Goal: Task Accomplishment & Management: Use online tool/utility

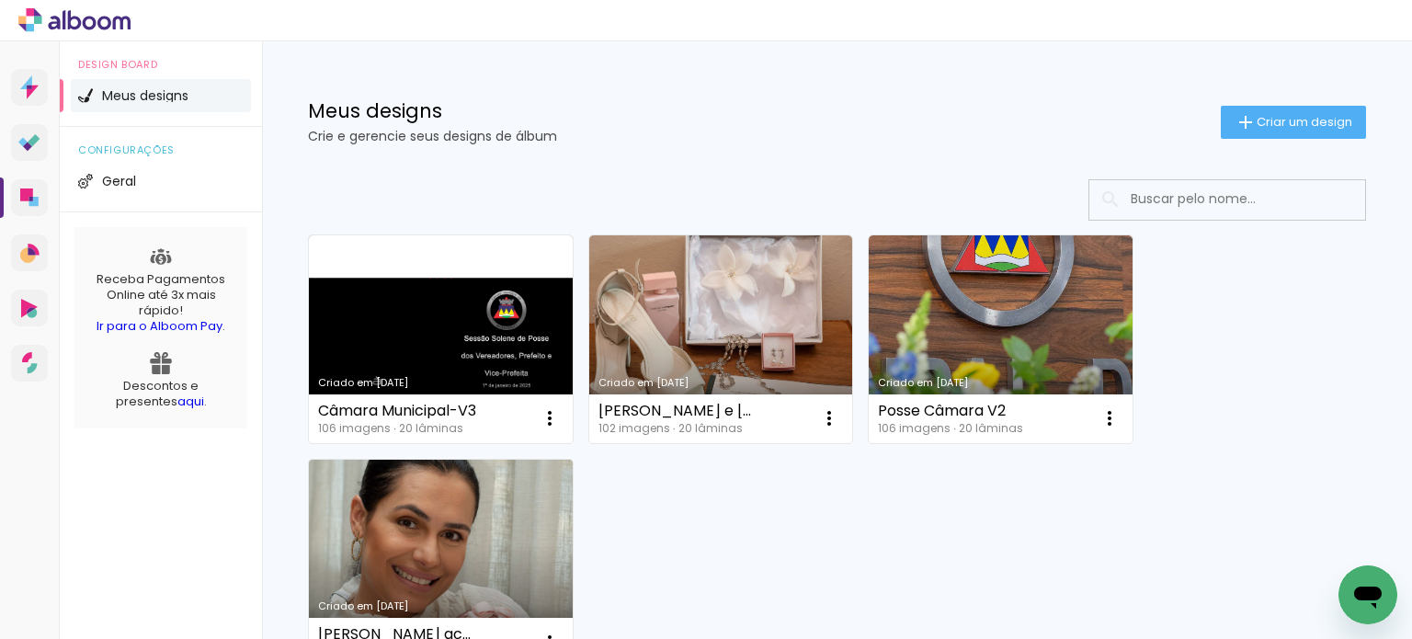
click at [467, 499] on link "Criado em [DATE]" at bounding box center [441, 564] width 264 height 208
